Goal: Task Accomplishment & Management: Manage account settings

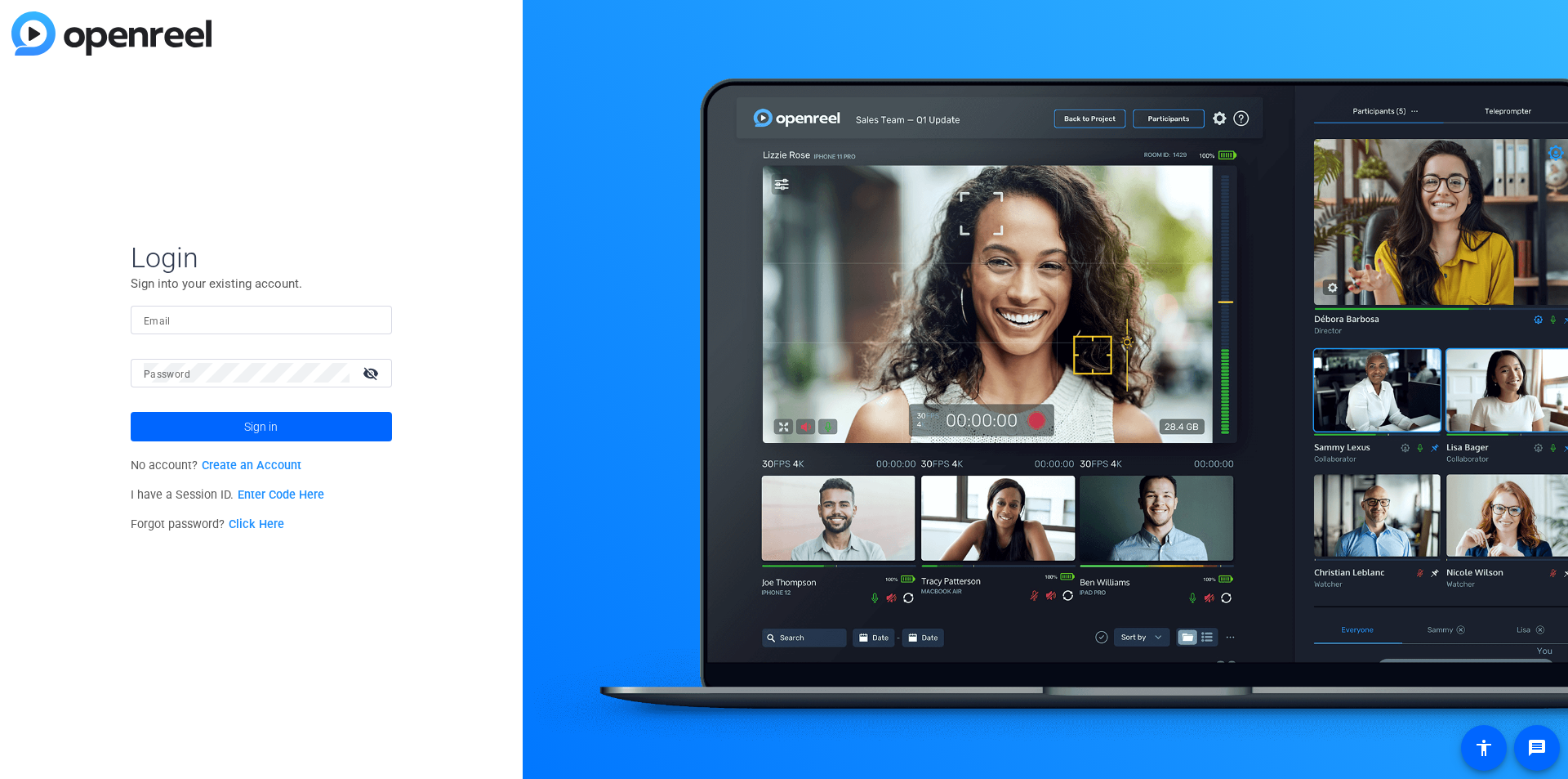
click at [240, 463] on link "Create an Account" at bounding box center [251, 465] width 100 height 14
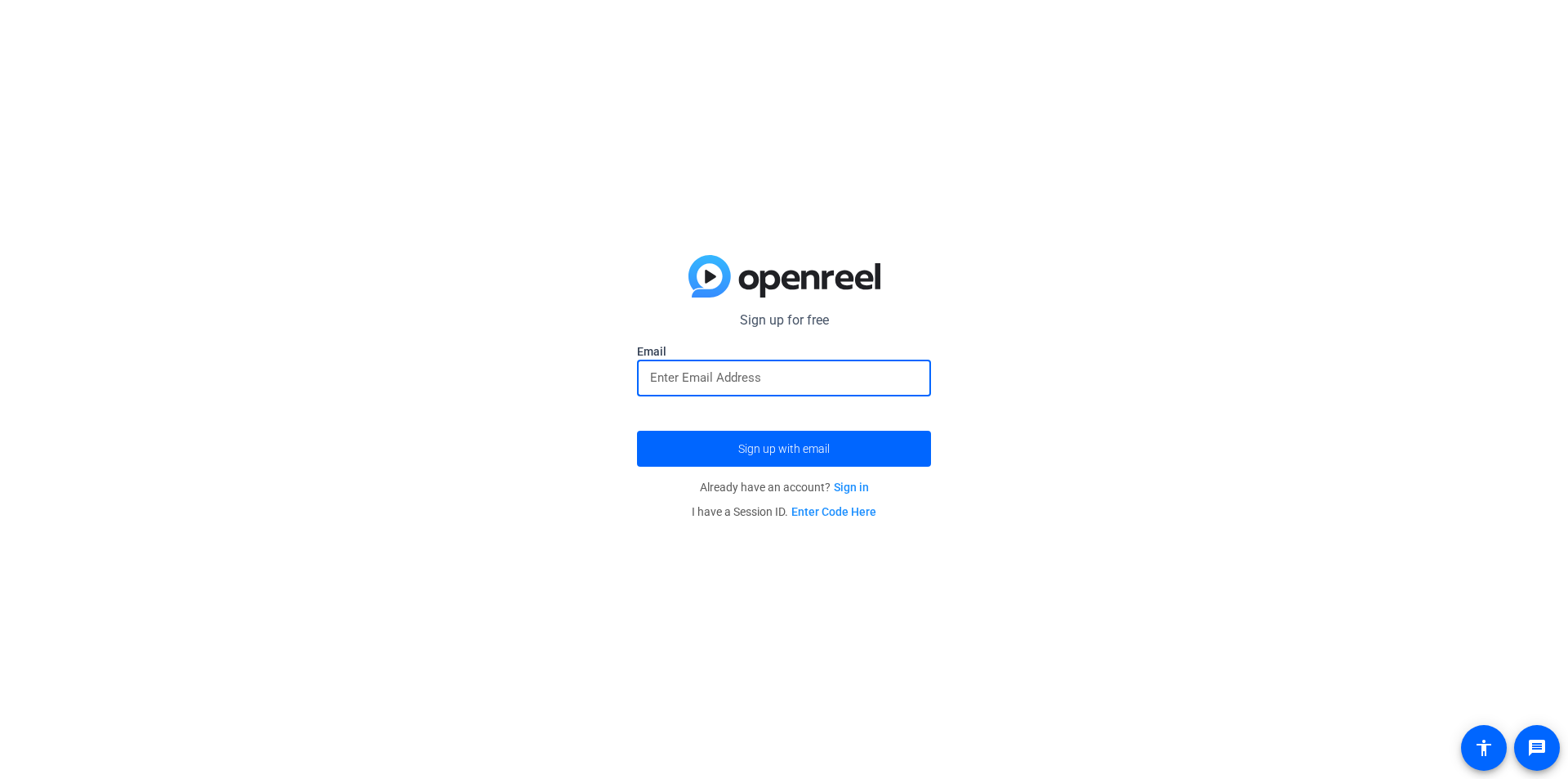
click at [752, 378] on input "email" at bounding box center [784, 377] width 268 height 20
click at [843, 485] on link "Sign in" at bounding box center [851, 487] width 35 height 13
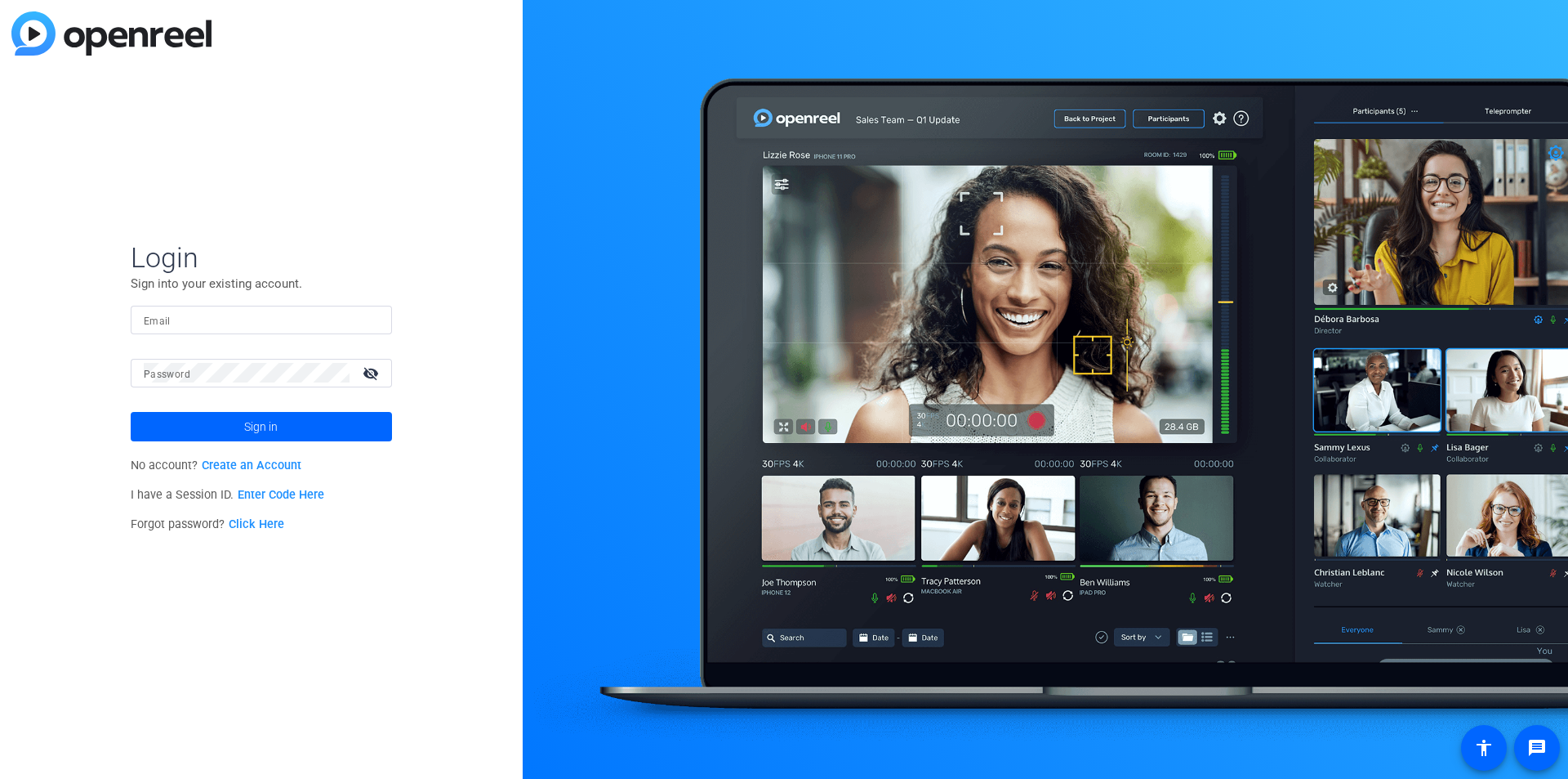
click at [276, 496] on link "Enter Code Here" at bounding box center [281, 495] width 86 height 14
